Goal: Navigation & Orientation: Find specific page/section

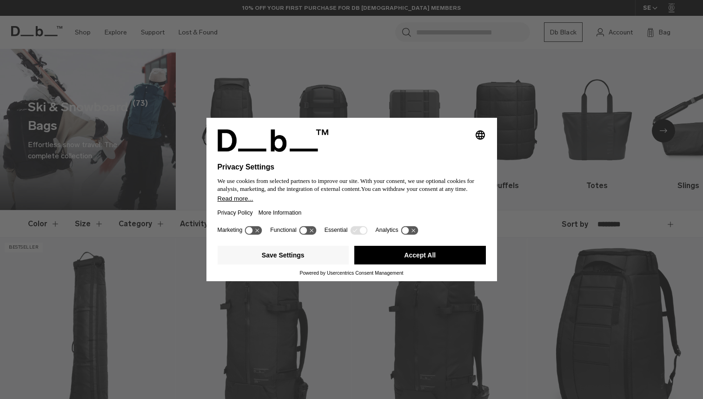
click at [447, 258] on button "Accept All" at bounding box center [420, 255] width 132 height 19
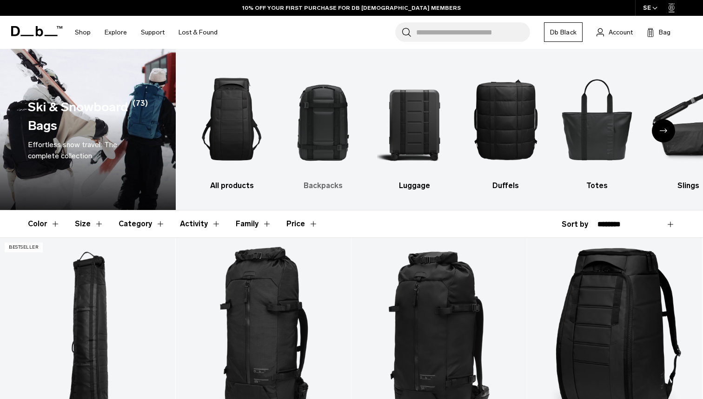
click at [337, 141] on img "2 / 10" at bounding box center [323, 119] width 75 height 113
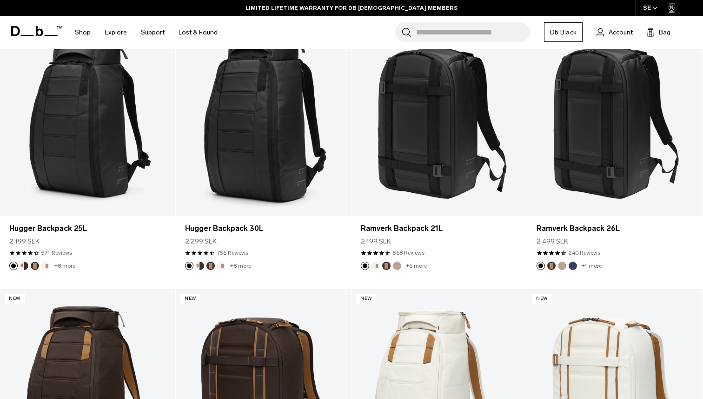
scroll to position [215, 0]
